Goal: Task Accomplishment & Management: Use online tool/utility

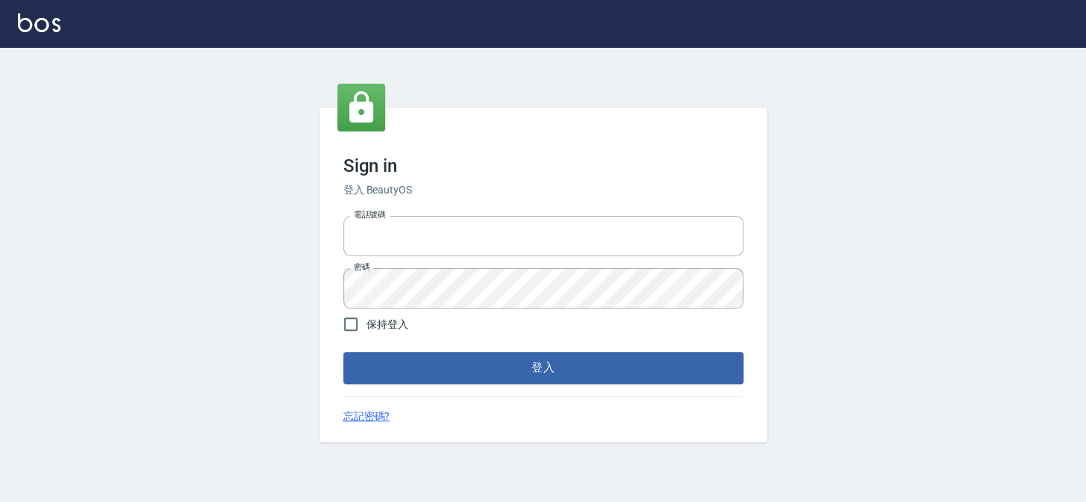
type input "27151227"
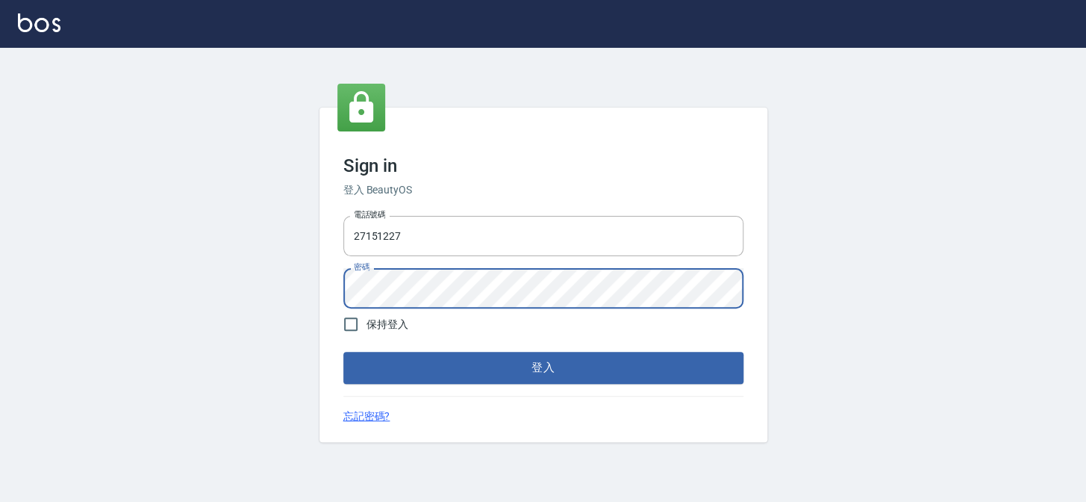
click at [153, 290] on div "Sign in 登入 BeautyOS 電話號碼 [PHONE_NUMBER] 電話號碼 密碼 密碼 保持登入 登入 忘記密碼?" at bounding box center [543, 275] width 1086 height 454
click at [343, 352] on button "登入" at bounding box center [543, 367] width 400 height 31
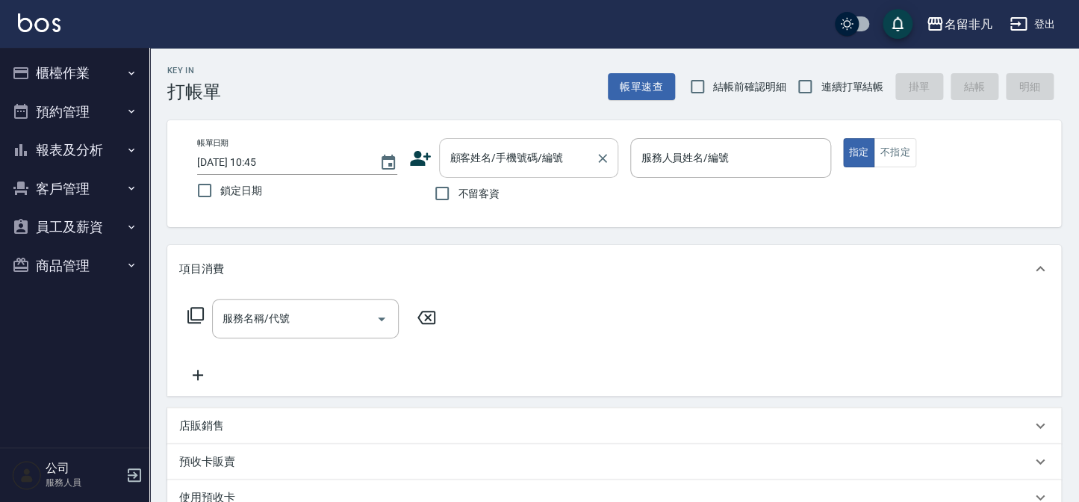
drag, startPoint x: 473, startPoint y: 193, endPoint x: 592, endPoint y: 170, distance: 121.7
click at [473, 193] on span "不留客資" at bounding box center [479, 194] width 42 height 16
click at [458, 193] on input "不留客資" at bounding box center [441, 193] width 31 height 31
click at [458, 198] on span "不留客資" at bounding box center [479, 194] width 42 height 16
click at [458, 198] on input "不留客資" at bounding box center [441, 193] width 31 height 31
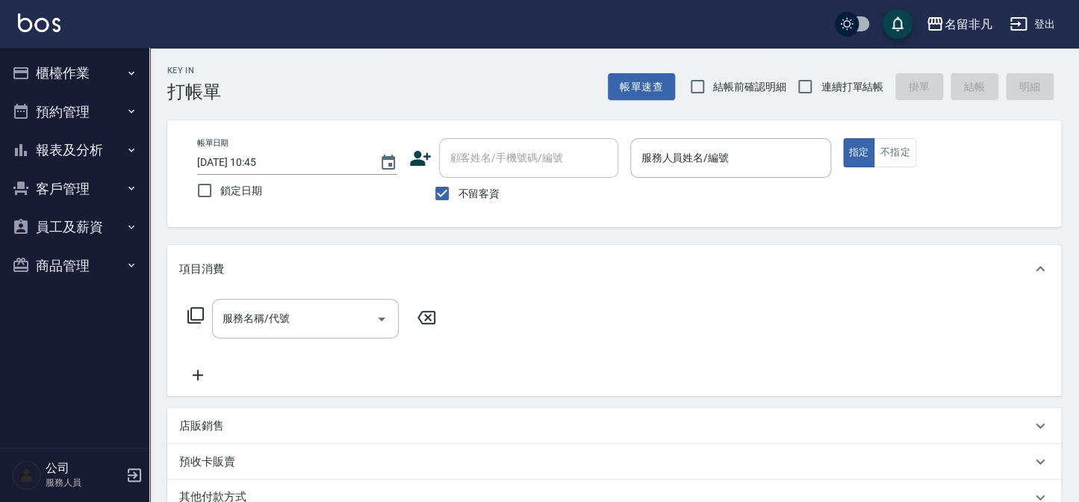
checkbox input "false"
click at [417, 162] on icon at bounding box center [421, 158] width 21 height 15
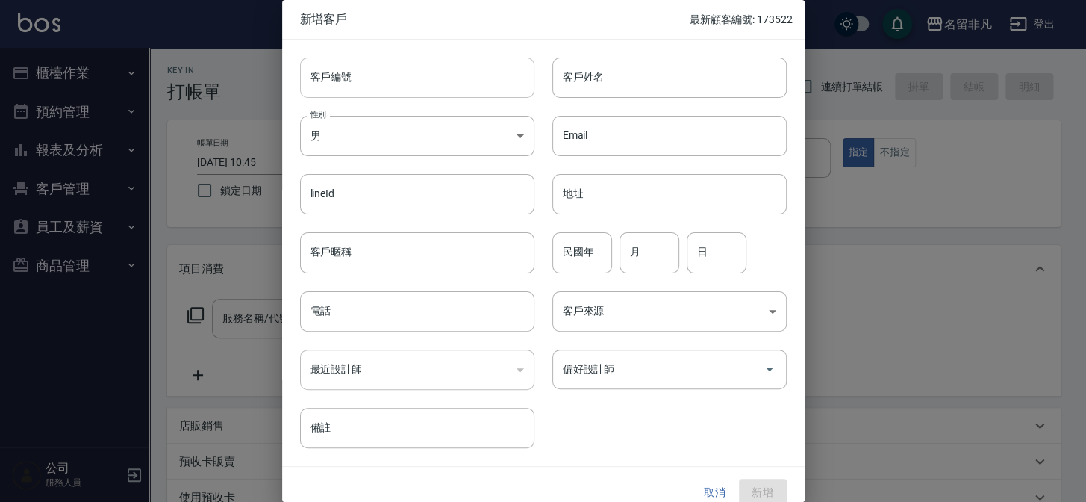
click at [393, 74] on input "客戶編號" at bounding box center [417, 77] width 234 height 40
type input "0918"
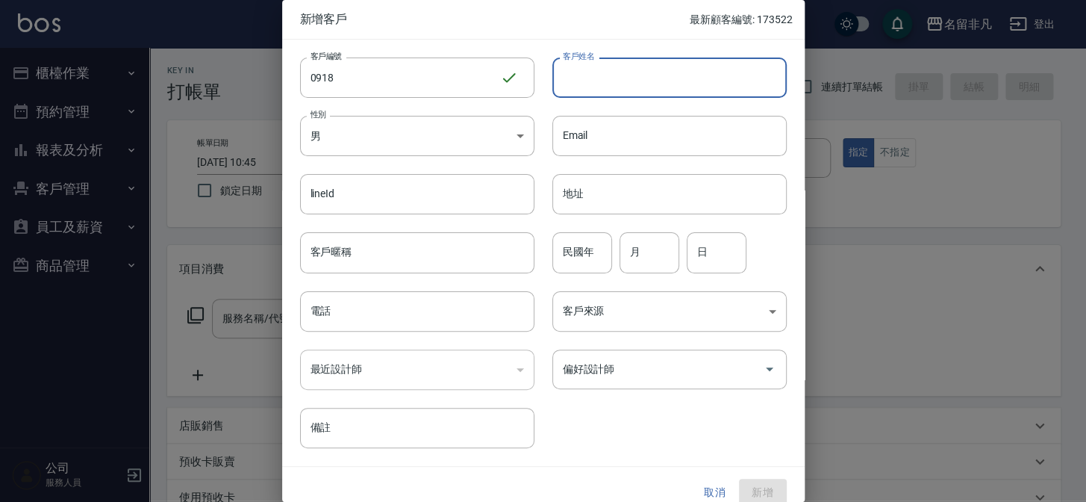
click at [641, 75] on input "客戶姓名" at bounding box center [670, 77] width 234 height 40
type input "[PERSON_NAME]"
click at [400, 124] on body "名留非凡 登出 櫃檯作業 打帳單 帳單列表 現金收支登錄 材料自購登錄 每日結帳 排班表 現場電腦打卡 預約管理 預約管理 單日預約紀錄 單週預約紀錄 報表及…" at bounding box center [543, 374] width 1086 height 749
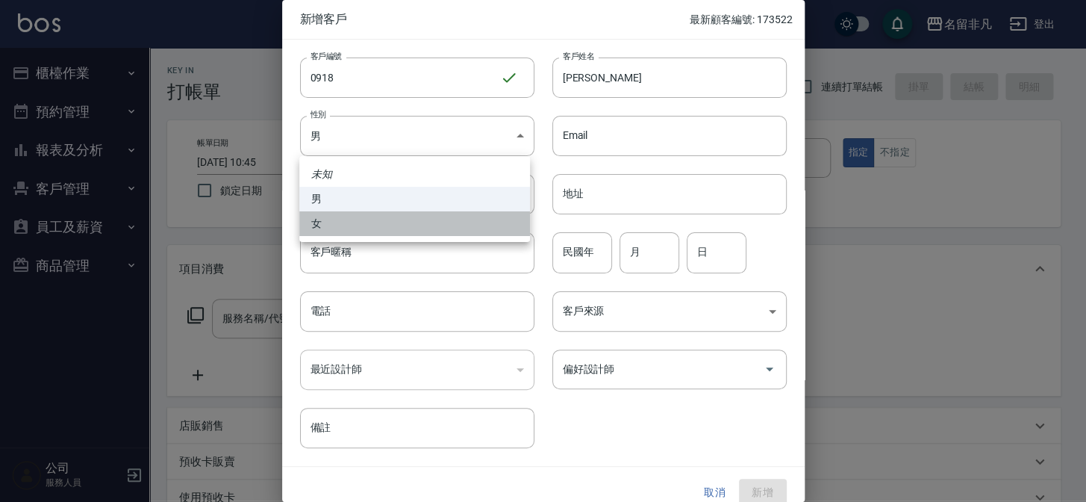
click at [386, 223] on li "女" at bounding box center [414, 223] width 231 height 25
type input "[DEMOGRAPHIC_DATA]"
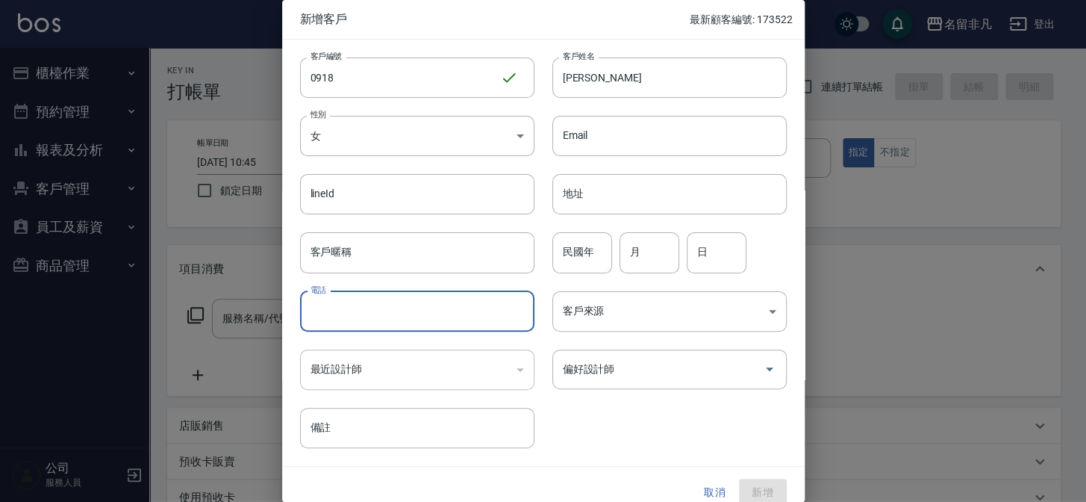
click at [449, 304] on input "電話" at bounding box center [417, 311] width 234 height 40
click at [620, 355] on div "偏好設計師" at bounding box center [670, 369] width 234 height 40
type input "0920968688"
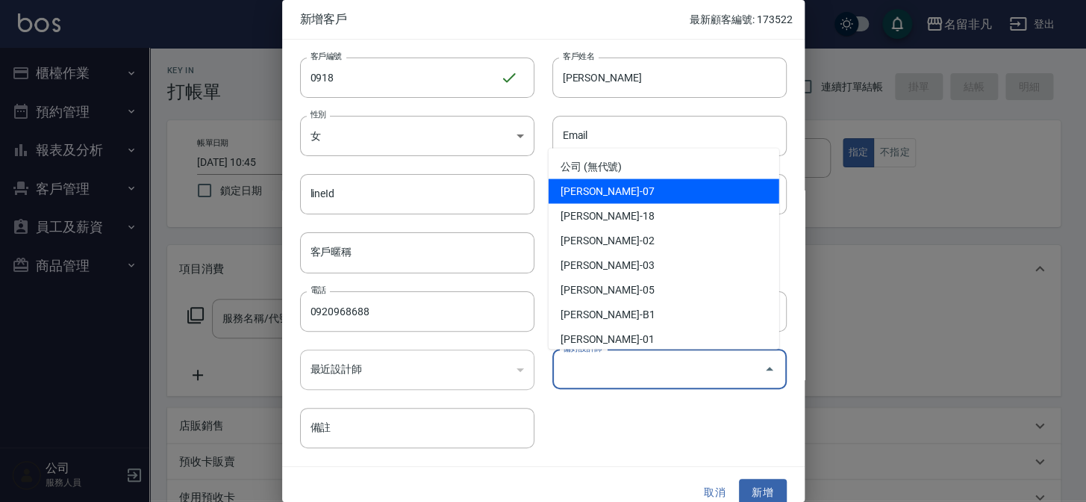
click at [602, 196] on li "[PERSON_NAME]-07" at bounding box center [664, 191] width 231 height 25
type input "[PERSON_NAME]"
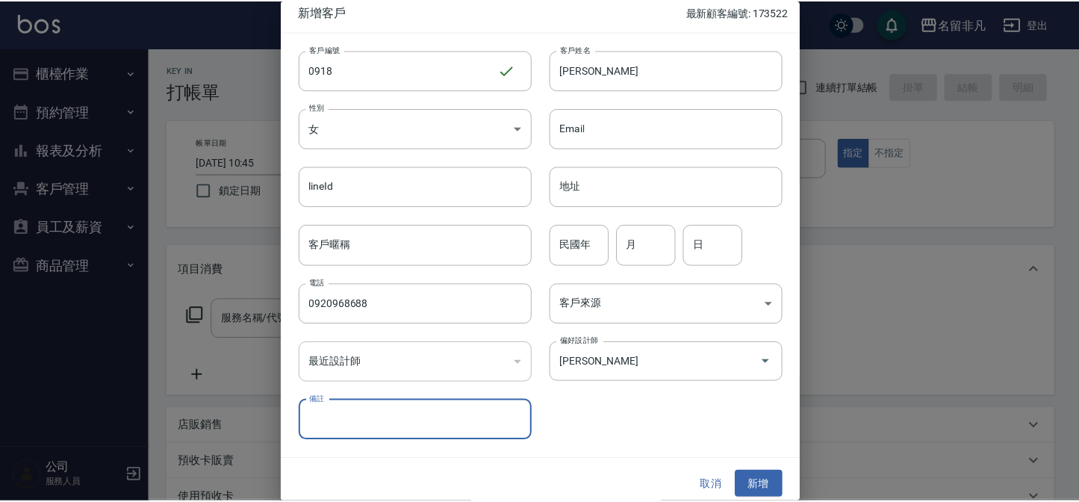
scroll to position [15, 0]
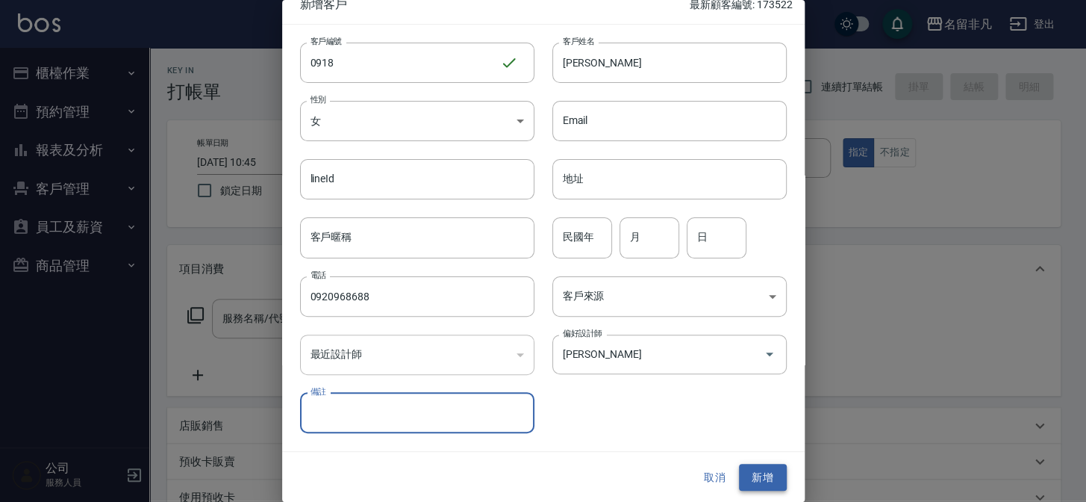
click at [755, 474] on button "新增" at bounding box center [763, 478] width 48 height 28
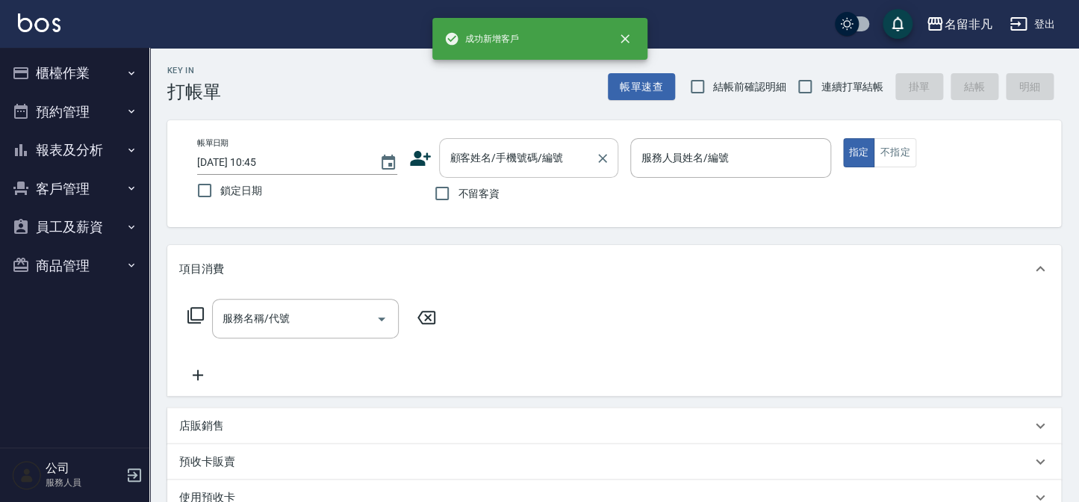
click at [504, 152] on div "顧客姓名/手機號碼/編號 顧客姓名/手機號碼/編號" at bounding box center [528, 158] width 179 height 40
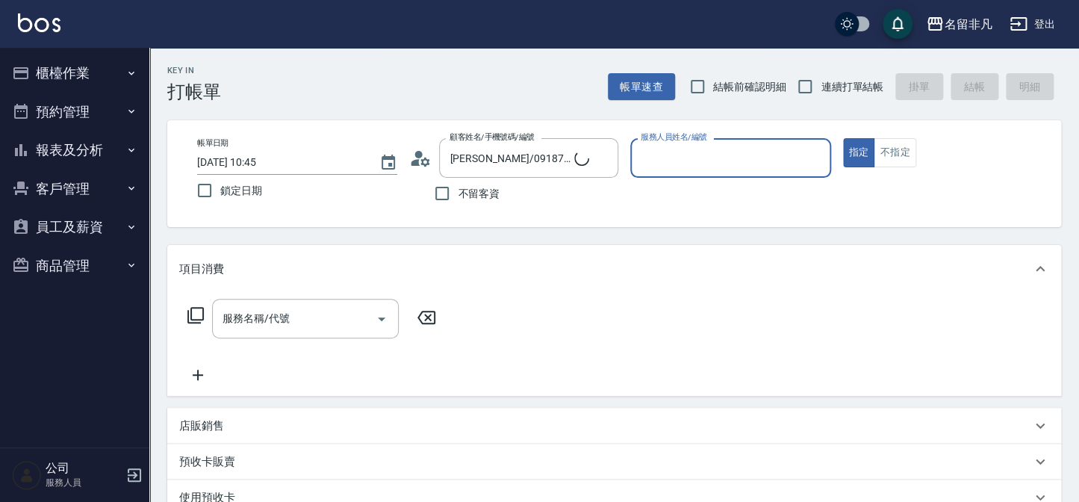
type input "[PERSON_NAME]/0920968688/0918"
type input "[PERSON_NAME]-07"
click at [225, 317] on div "服務名稱/代號 服務名稱/代號" at bounding box center [305, 319] width 187 height 40
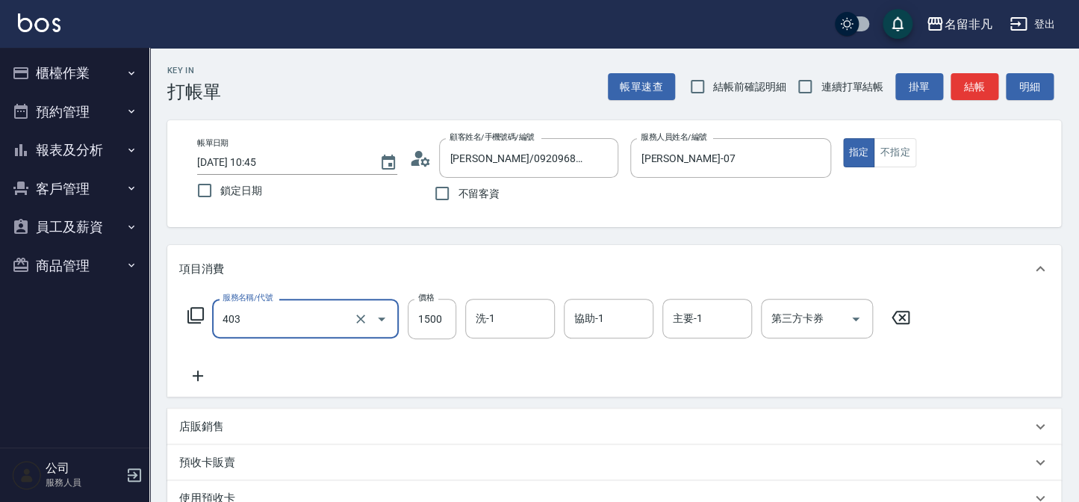
type input "染髮(403)"
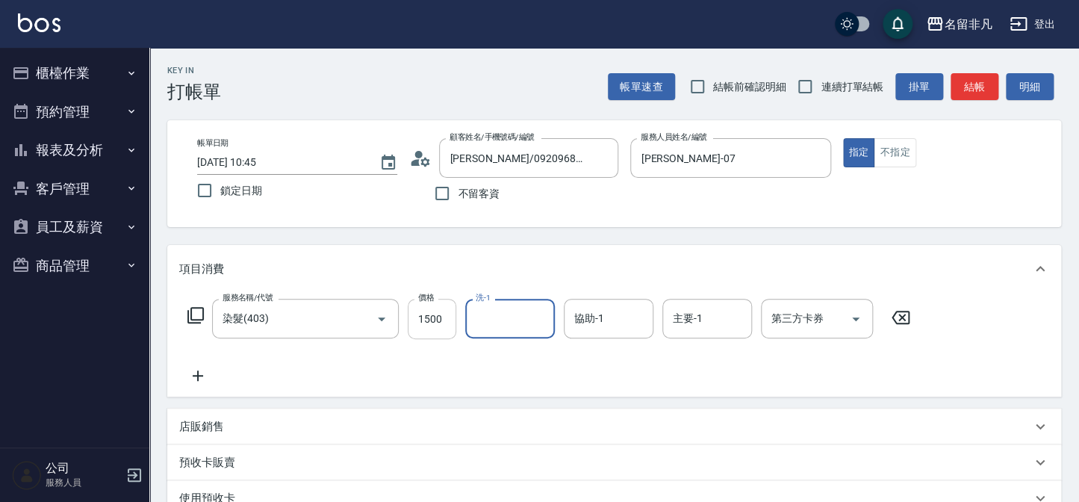
click at [433, 318] on input "1500" at bounding box center [432, 319] width 49 height 40
type input "1200"
type input "[PERSON_NAME]-18"
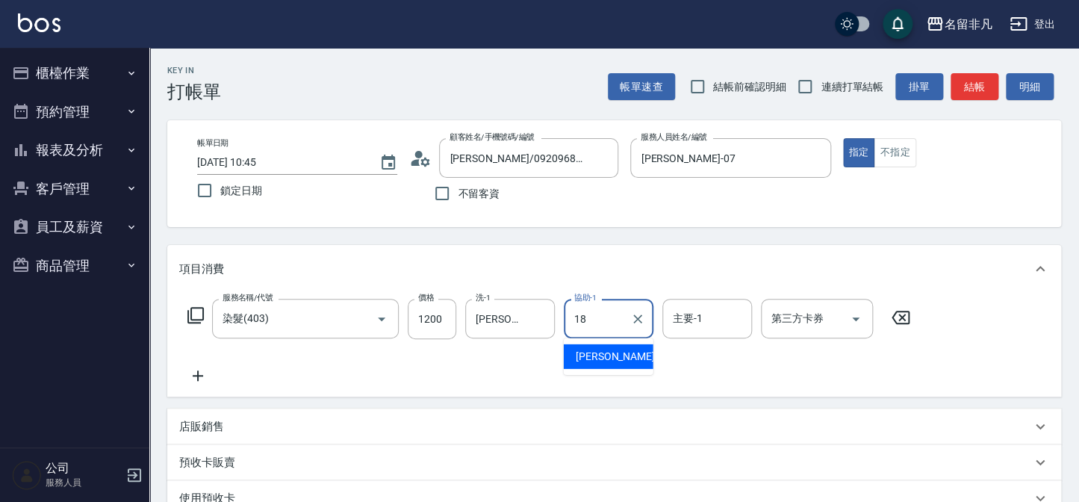
type input "[PERSON_NAME]-18"
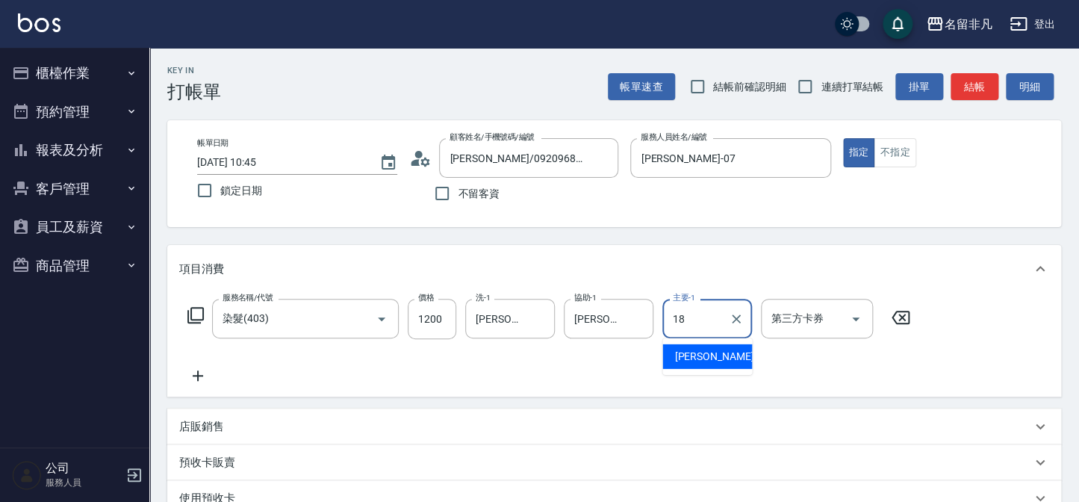
type input "[PERSON_NAME]-18"
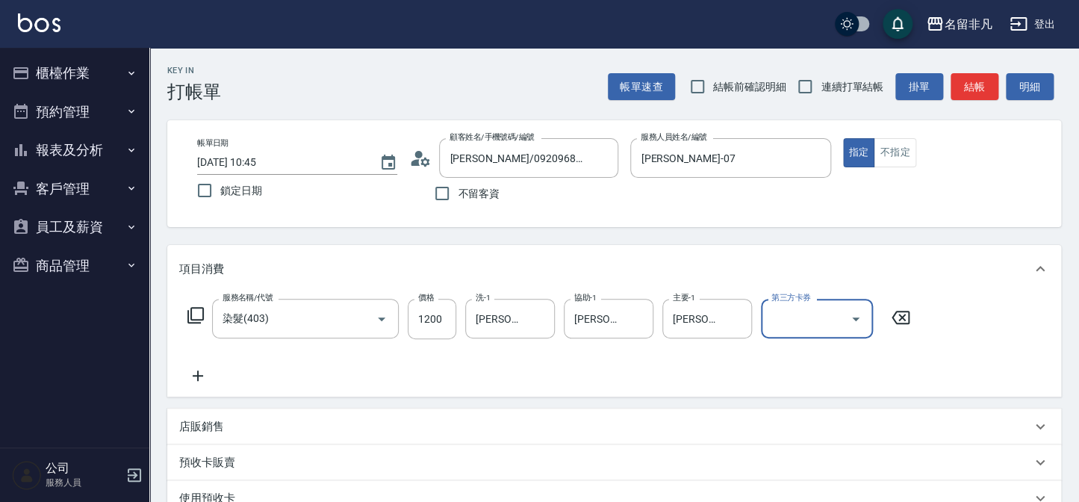
click at [193, 311] on icon at bounding box center [196, 315] width 18 height 18
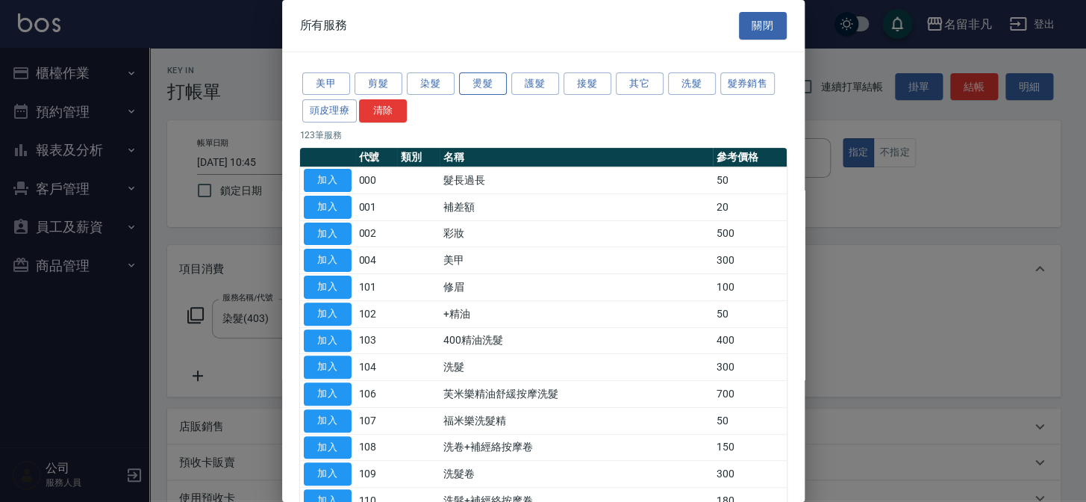
click at [494, 82] on button "燙髮" at bounding box center [483, 83] width 48 height 23
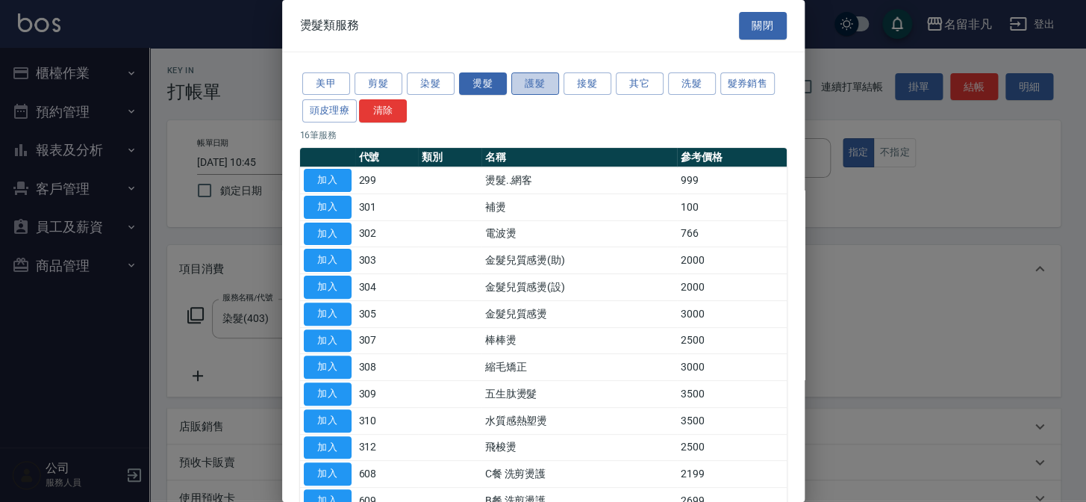
click at [523, 84] on button "護髮" at bounding box center [535, 83] width 48 height 23
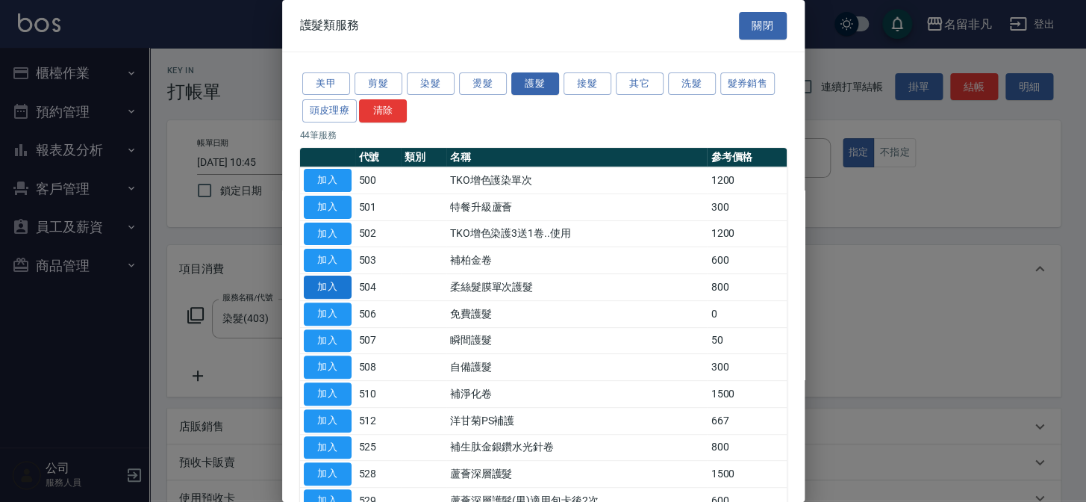
click at [323, 287] on button "加入" at bounding box center [328, 287] width 48 height 23
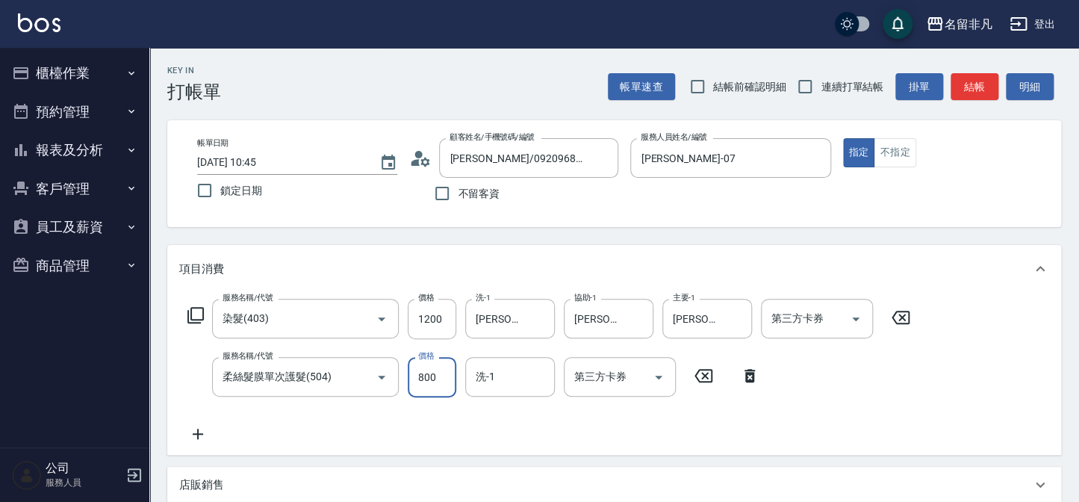
click at [423, 370] on input "800" at bounding box center [432, 377] width 49 height 40
type input "640"
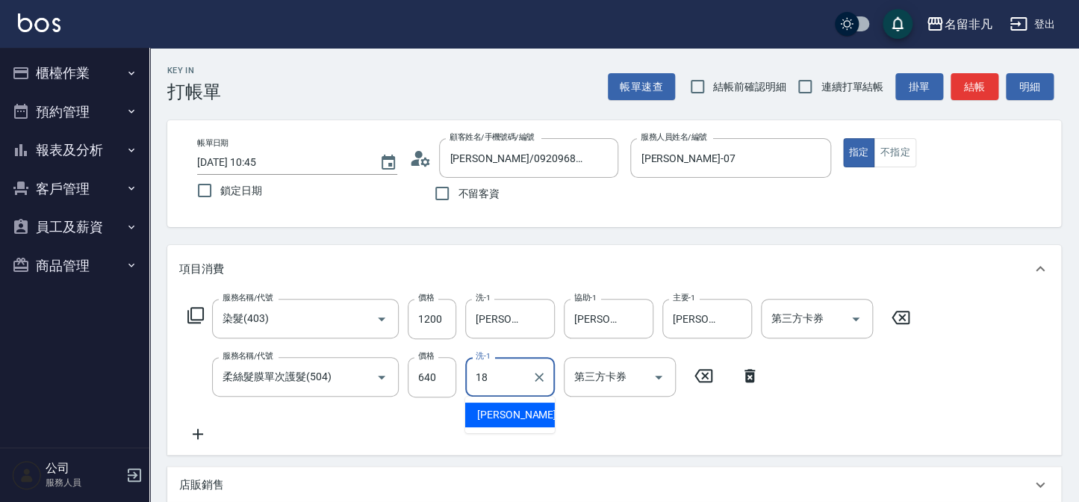
type input "[PERSON_NAME]-18"
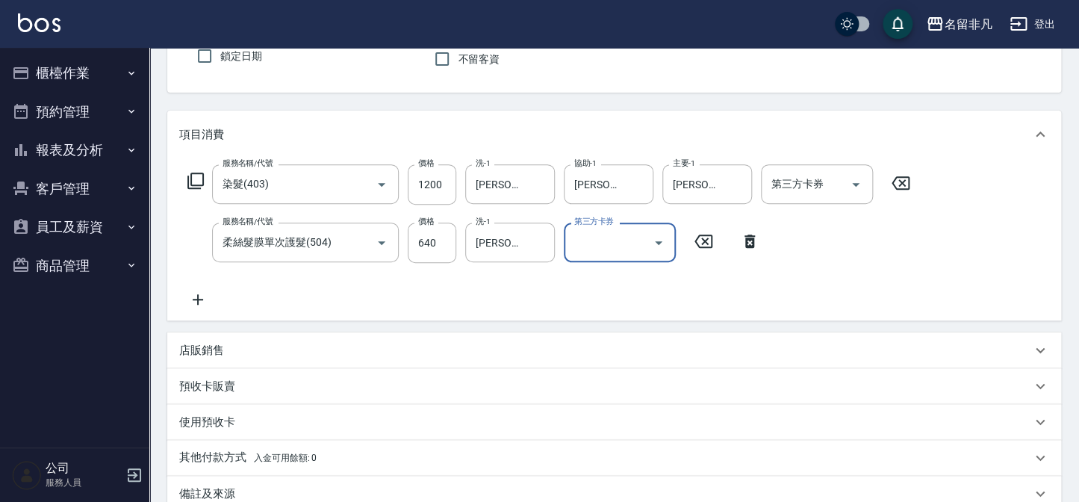
scroll to position [135, 0]
click at [220, 346] on p "店販銷售" at bounding box center [201, 350] width 45 height 16
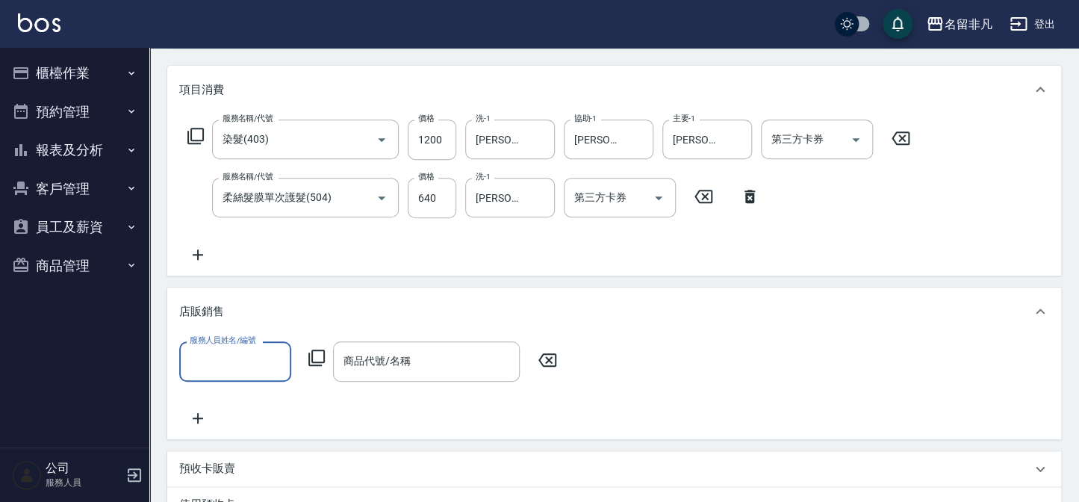
scroll to position [203, 0]
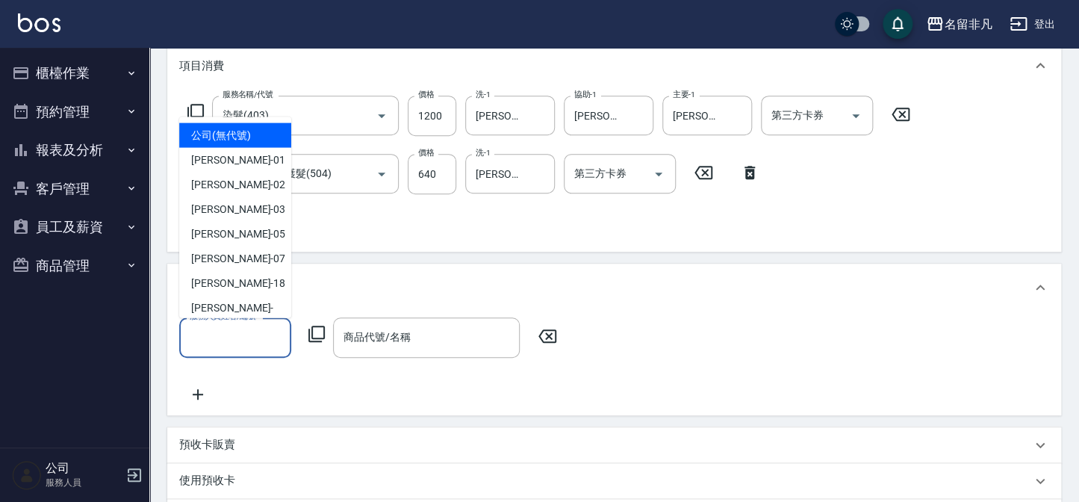
click at [227, 340] on input "服務人員姓名/編號" at bounding box center [235, 337] width 99 height 26
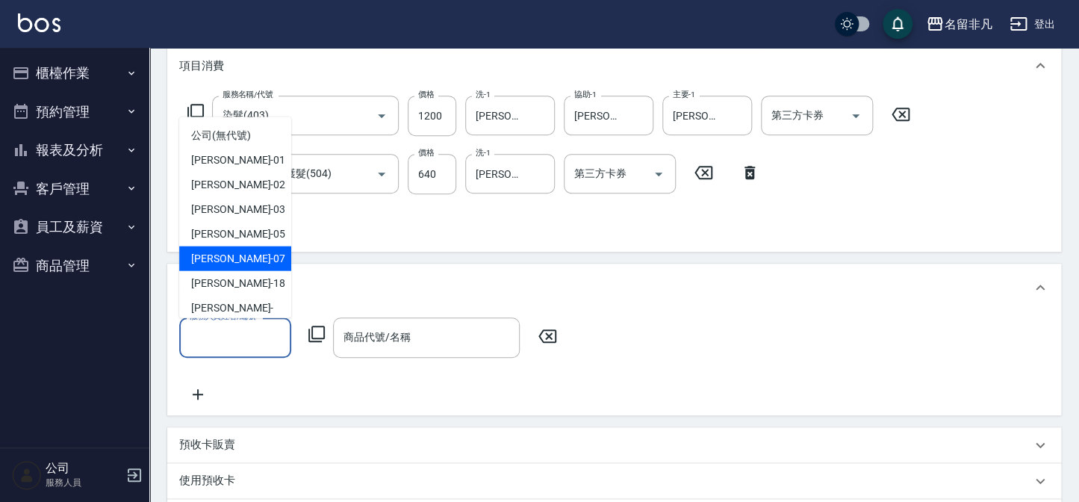
click at [232, 262] on span "[PERSON_NAME]-07" at bounding box center [238, 259] width 94 height 16
type input "[PERSON_NAME]-07"
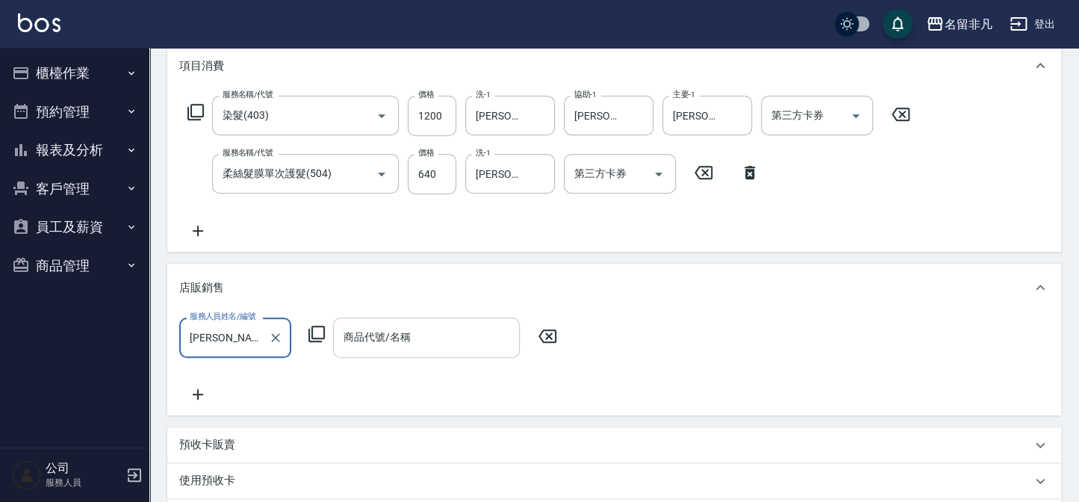
click at [375, 326] on input "商品代號/名稱" at bounding box center [426, 337] width 173 height 26
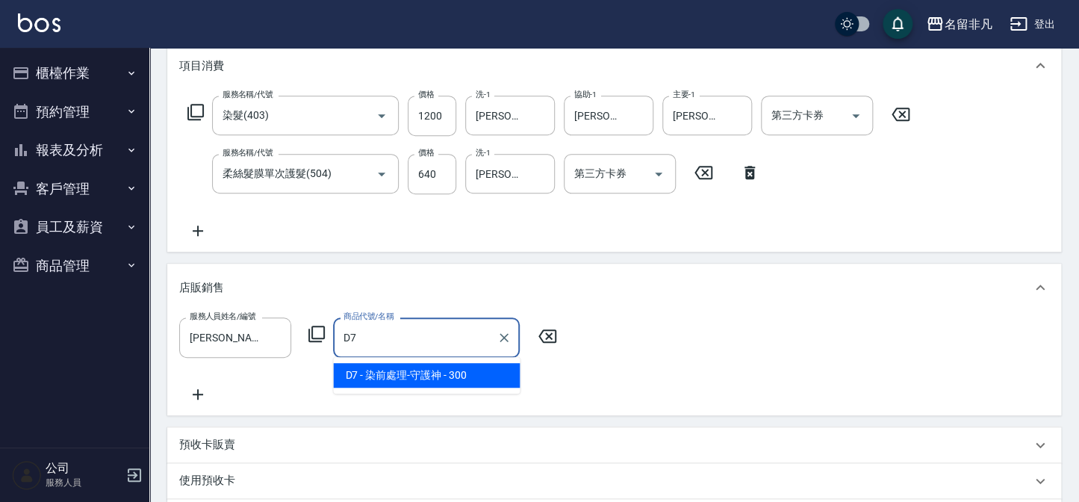
type input "染前處理-守護神"
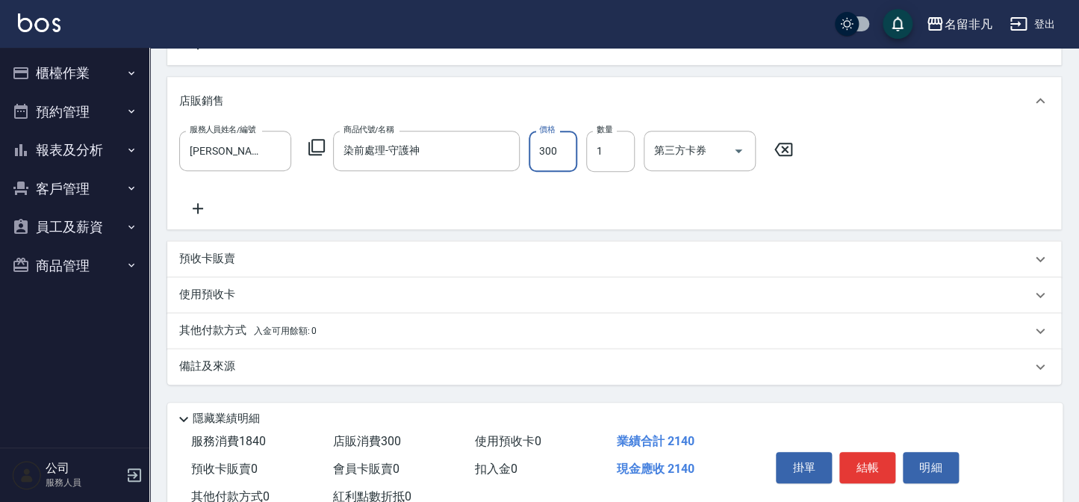
scroll to position [407, 0]
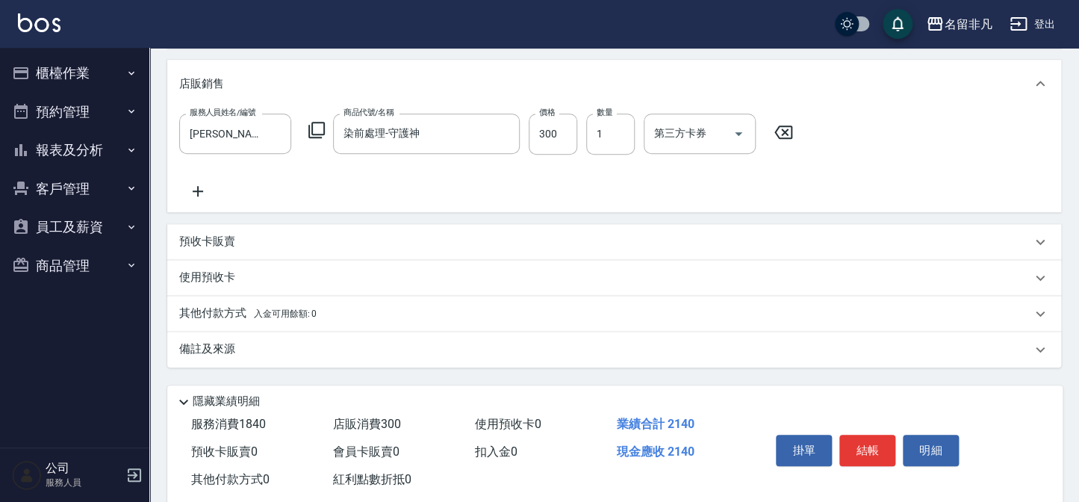
click at [308, 314] on span "入金可用餘額: 0" at bounding box center [285, 313] width 63 height 10
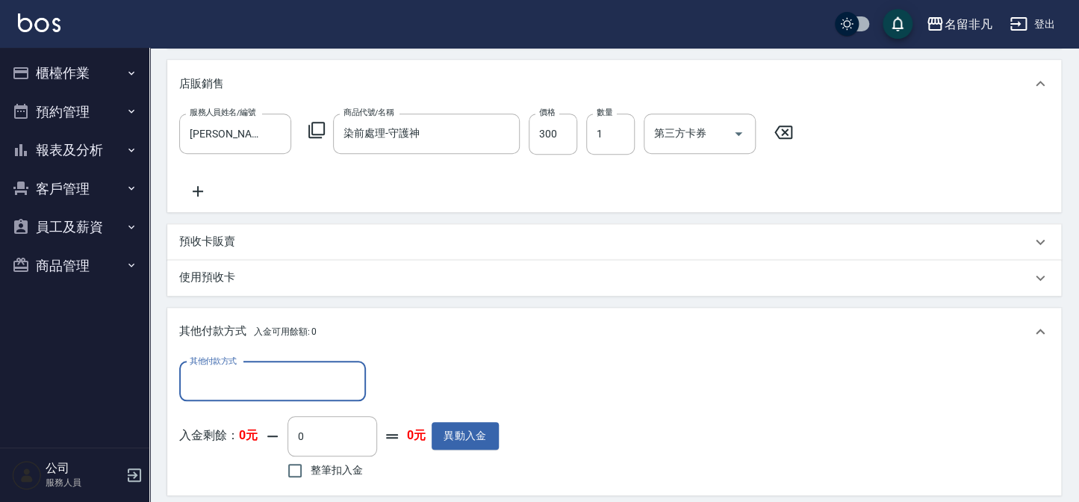
scroll to position [0, 0]
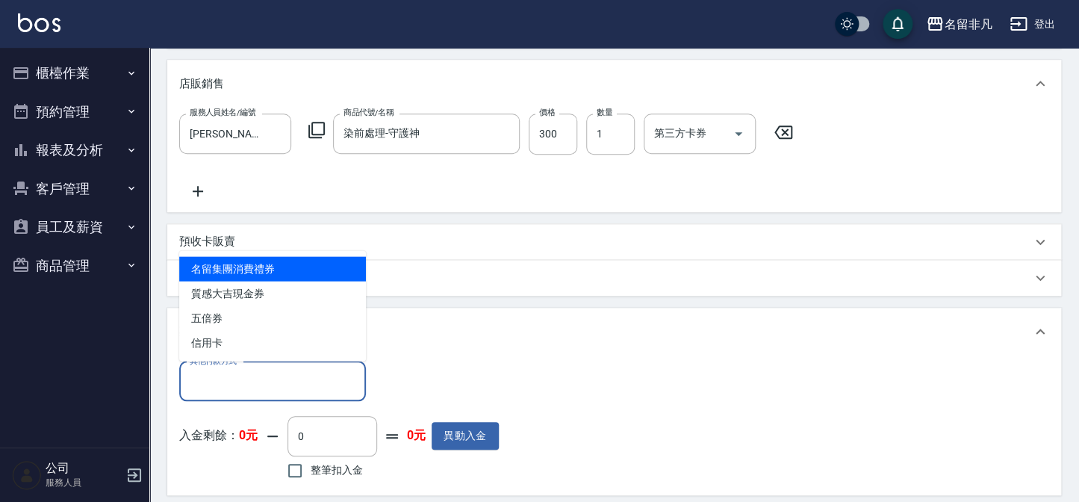
click at [266, 388] on input "其他付款方式" at bounding box center [272, 381] width 173 height 26
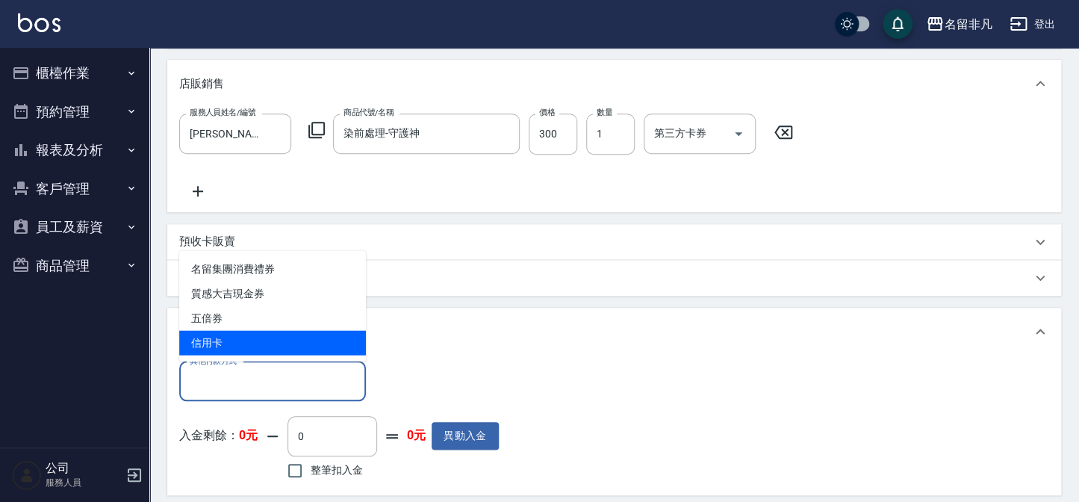
click at [264, 334] on span "信用卡" at bounding box center [272, 342] width 187 height 25
type input "信用卡"
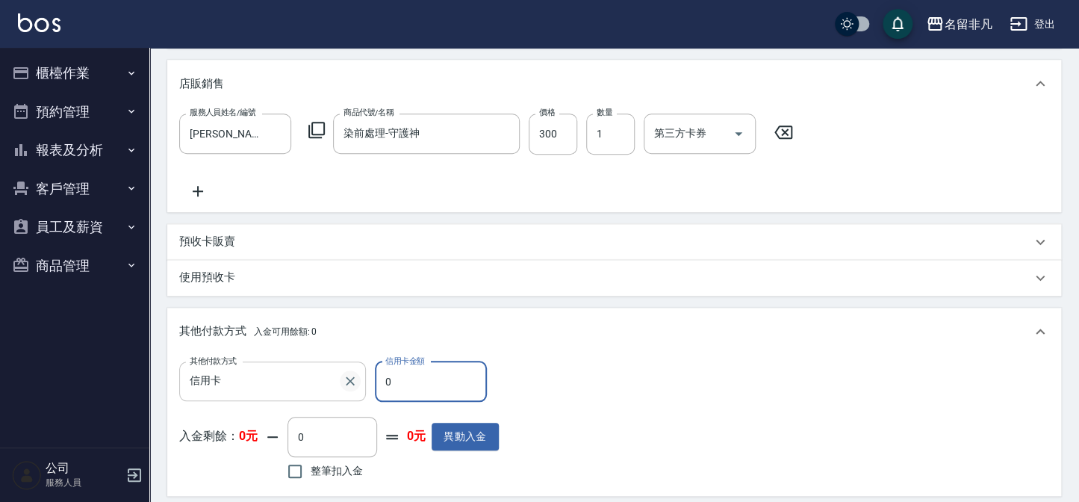
drag, startPoint x: 425, startPoint y: 380, endPoint x: 358, endPoint y: 381, distance: 67.2
click at [358, 380] on div "其他付款方式 信用卡 其他付款方式 信用卡金額 0 信用卡金額" at bounding box center [339, 381] width 320 height 40
type input "2140"
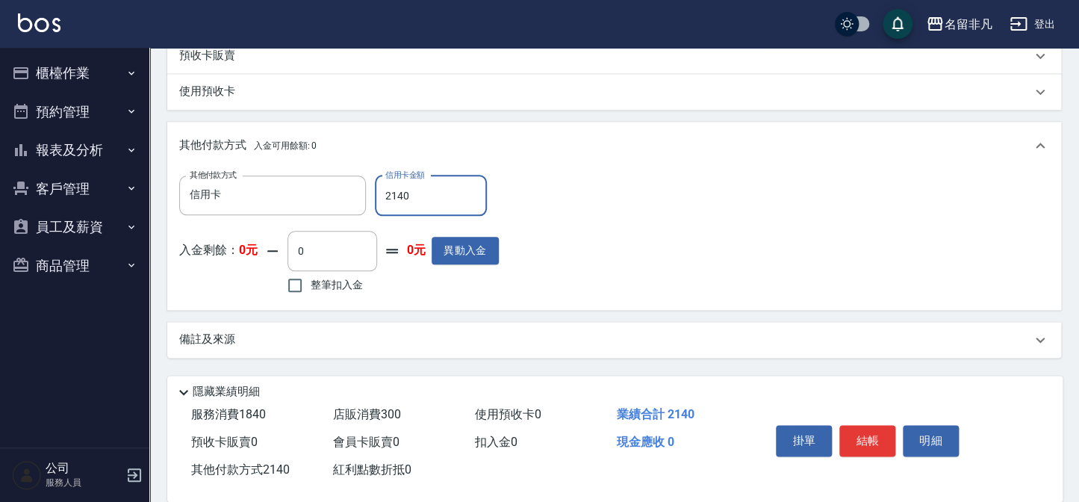
scroll to position [614, 0]
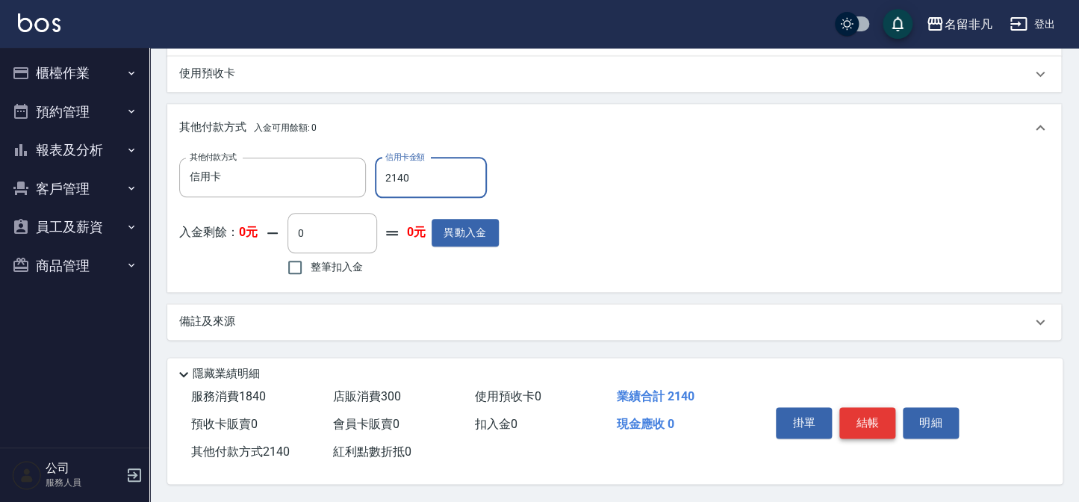
click at [883, 424] on button "結帳" at bounding box center [867, 422] width 56 height 31
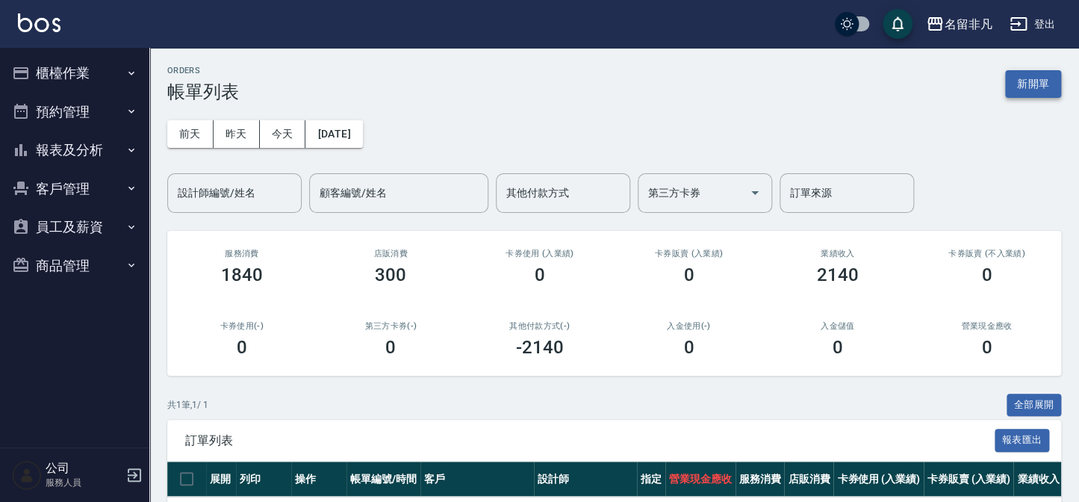
click at [1006, 92] on div "ORDERS 帳單列表 新開單" at bounding box center [614, 84] width 894 height 37
click at [1006, 92] on button "新開單" at bounding box center [1033, 84] width 56 height 28
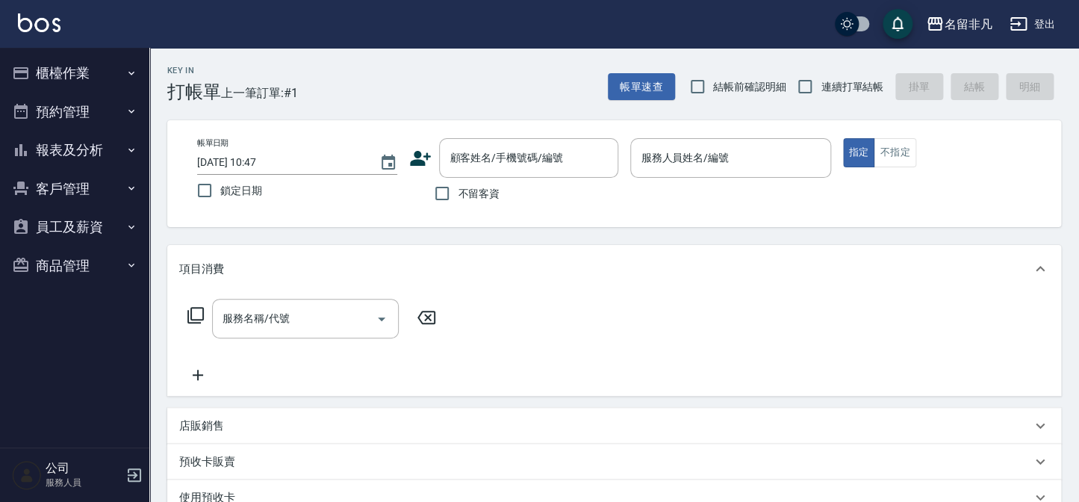
click at [497, 187] on span "不留客資" at bounding box center [479, 194] width 42 height 16
click at [458, 187] on input "不留客資" at bounding box center [441, 193] width 31 height 31
checkbox input "true"
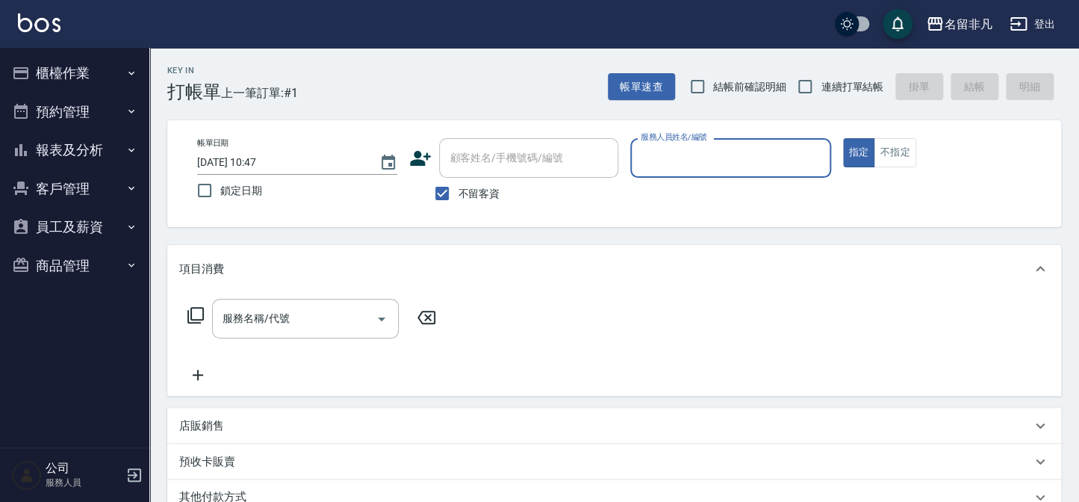
click at [725, 159] on input "服務人員姓名/編號" at bounding box center [730, 158] width 187 height 26
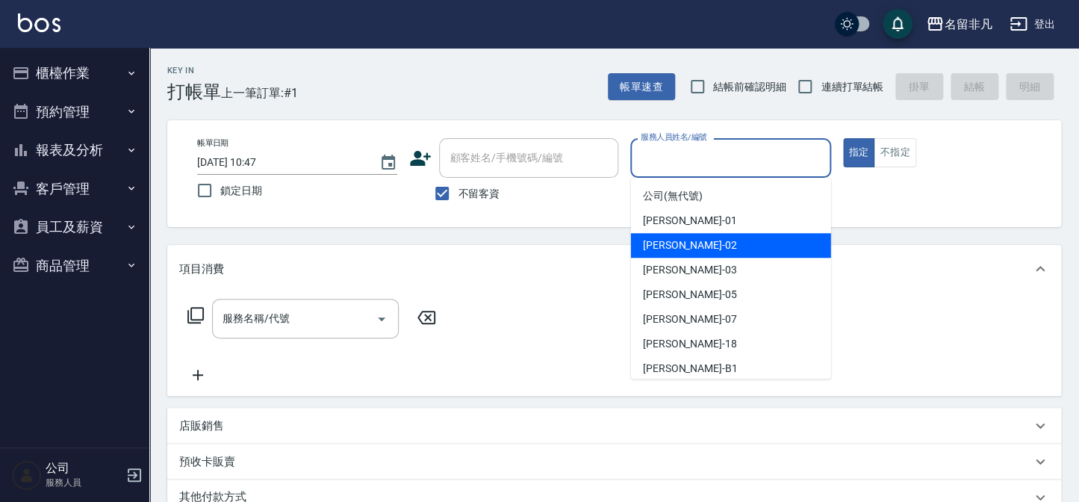
click at [703, 246] on div "[PERSON_NAME]-02" at bounding box center [731, 245] width 200 height 25
type input "[PERSON_NAME]-02"
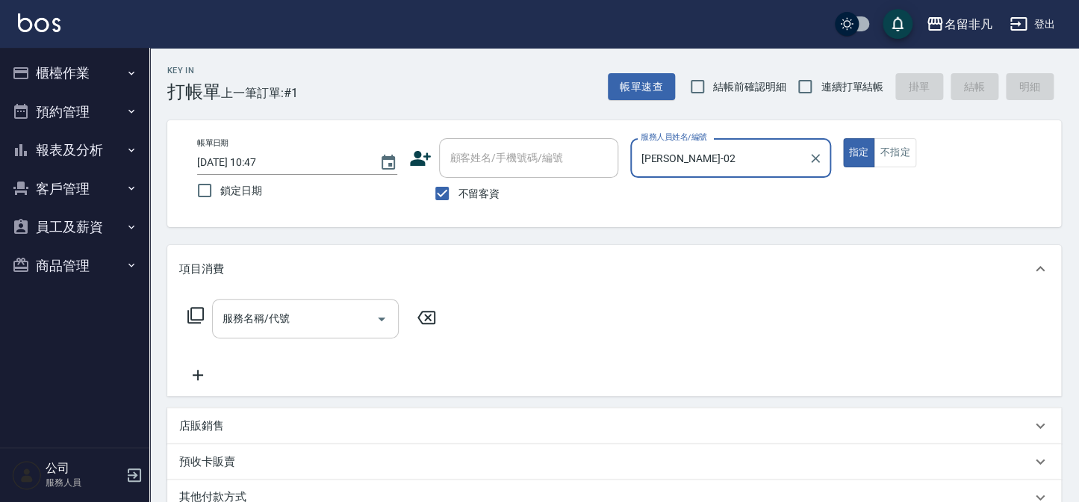
click at [269, 320] on div "服務名稱/代號 服務名稱/代號" at bounding box center [305, 319] width 187 height 40
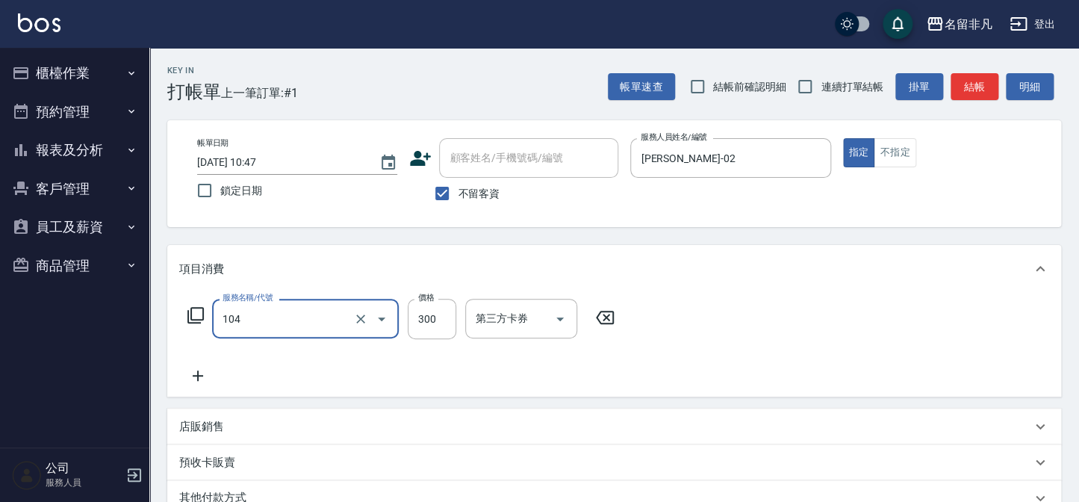
type input "洗髮(104)"
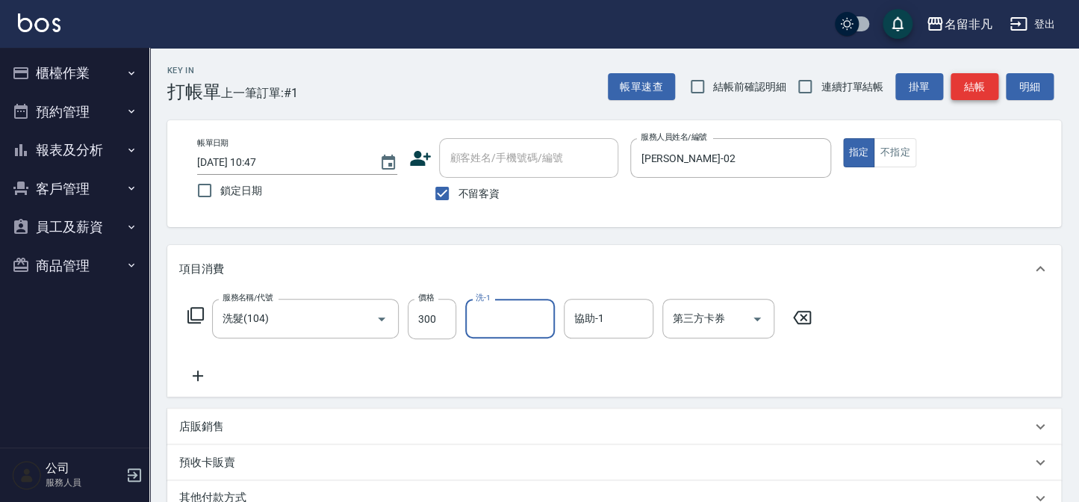
click at [964, 81] on button "結帳" at bounding box center [974, 87] width 48 height 28
